Goal: Book appointment/travel/reservation

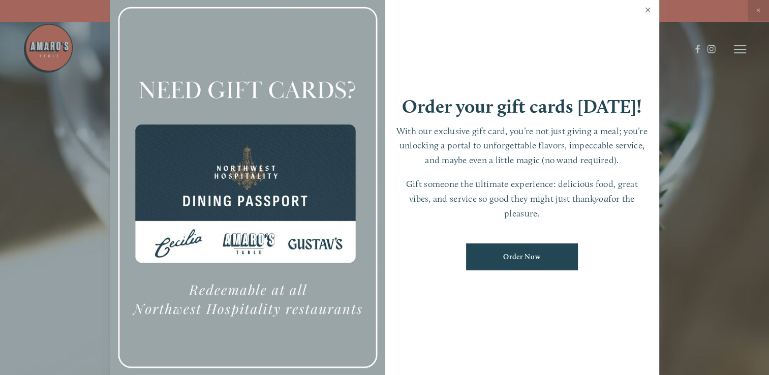
click at [647, 4] on link "Close" at bounding box center [648, 11] width 20 height 28
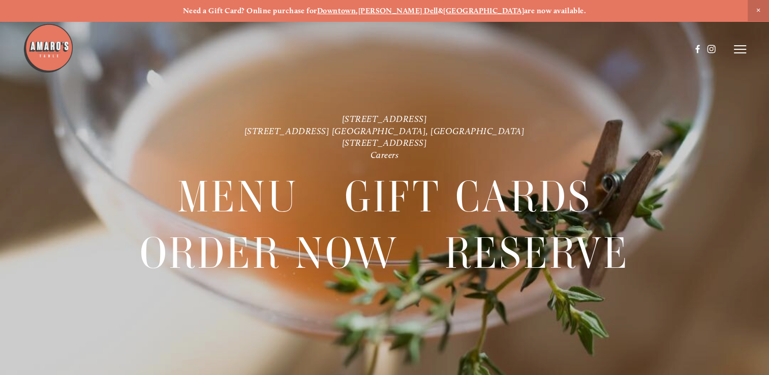
click at [418, 10] on strong "[PERSON_NAME] Dell" at bounding box center [398, 10] width 80 height 9
click at [394, 137] on link "[STREET_ADDRESS]" at bounding box center [384, 142] width 85 height 11
click at [389, 131] on link "[STREET_ADDRESS] [GEOGRAPHIC_DATA], [GEOGRAPHIC_DATA]" at bounding box center [384, 131] width 280 height 11
click at [738, 49] on line at bounding box center [740, 49] width 12 height 0
click at [672, 50] on span "Reserve" at bounding box center [676, 49] width 23 height 9
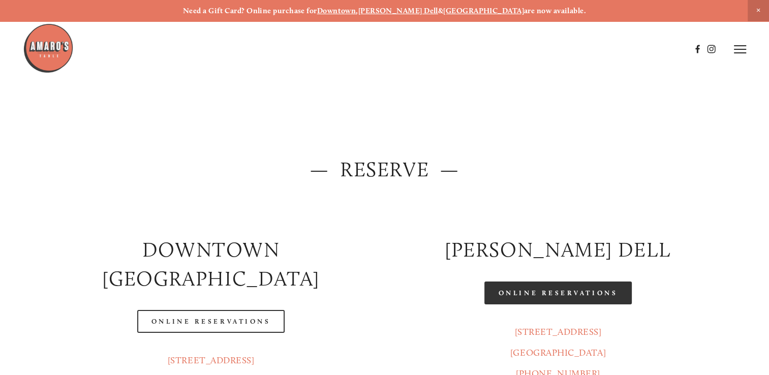
click at [553, 294] on link "Online Reservations" at bounding box center [557, 292] width 147 height 23
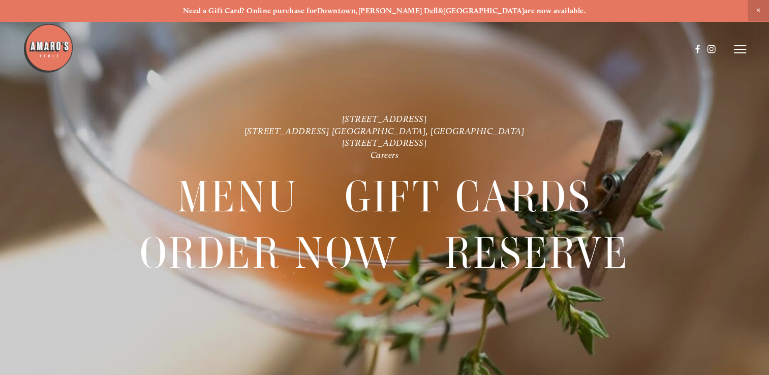
click at [411, 10] on strong "[PERSON_NAME] Dell" at bounding box center [398, 10] width 80 height 9
click at [336, 131] on link "[STREET_ADDRESS] [GEOGRAPHIC_DATA], [GEOGRAPHIC_DATA]" at bounding box center [384, 131] width 280 height 11
click at [740, 50] on icon at bounding box center [740, 49] width 12 height 9
click at [611, 50] on div "Order Now" at bounding box center [593, 49] width 42 height 7
click at [616, 47] on span "Visit" at bounding box center [621, 49] width 15 height 9
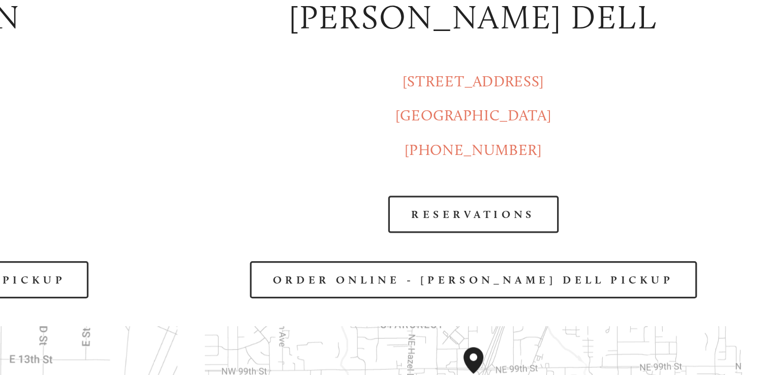
scroll to position [1234, 0]
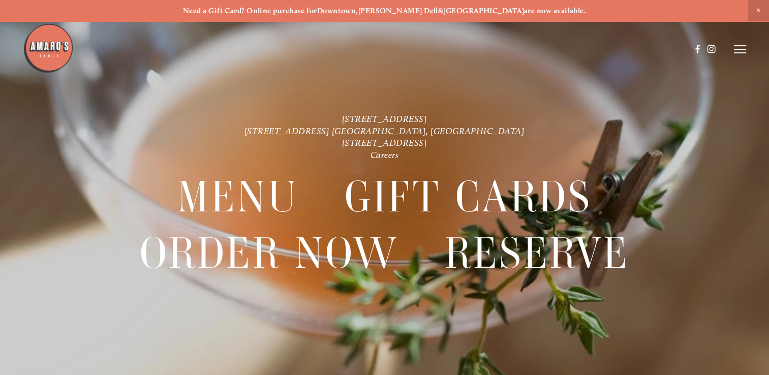
click at [739, 48] on icon at bounding box center [740, 49] width 12 height 9
click at [674, 48] on span "Reserve" at bounding box center [676, 49] width 23 height 9
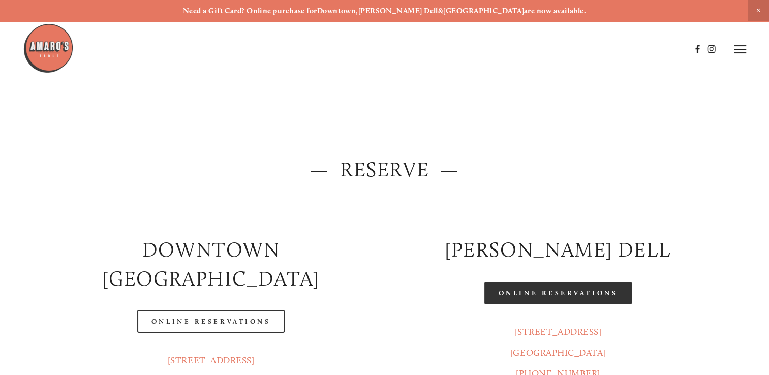
click at [506, 295] on link "Online Reservations" at bounding box center [557, 292] width 147 height 23
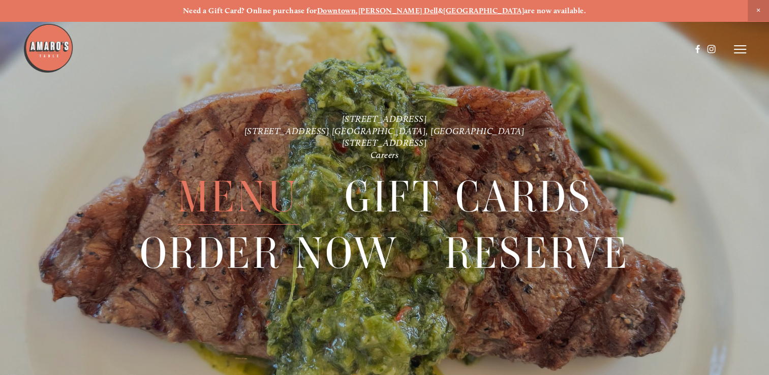
click at [744, 39] on header "Menu Order Now Visit Gallery 0" at bounding box center [384, 49] width 723 height 99
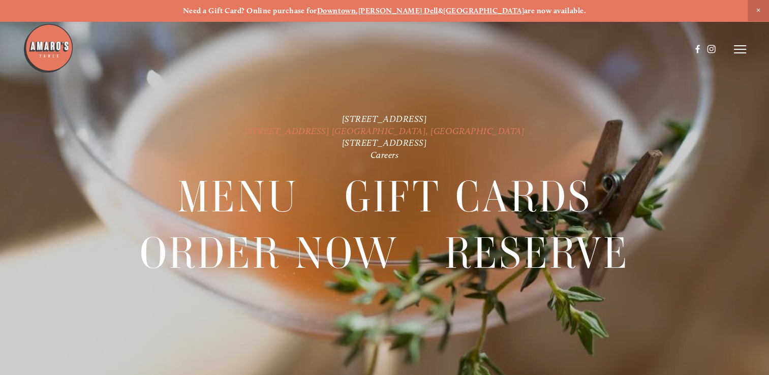
click at [343, 130] on link "[STREET_ADDRESS] [GEOGRAPHIC_DATA], [GEOGRAPHIC_DATA]" at bounding box center [384, 131] width 280 height 11
